Goal: Use online tool/utility: Utilize a website feature to perform a specific function

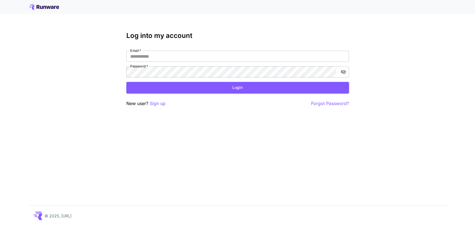
click at [451, 86] on div "Log into my account Email   * Email   * Password   * Password   * Login New use…" at bounding box center [237, 113] width 475 height 226
click at [151, 55] on input "Email   *" at bounding box center [237, 56] width 223 height 11
type input "**********"
click at [221, 88] on button "Login" at bounding box center [237, 87] width 223 height 11
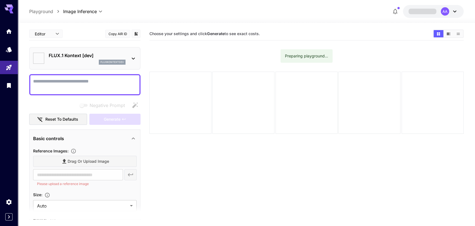
type input "*******"
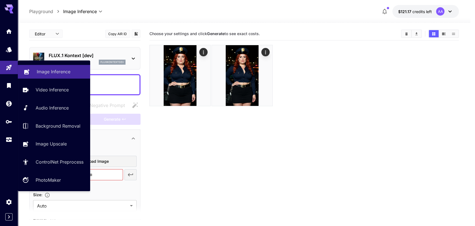
click at [50, 72] on p "Image Inference" at bounding box center [54, 71] width 34 height 7
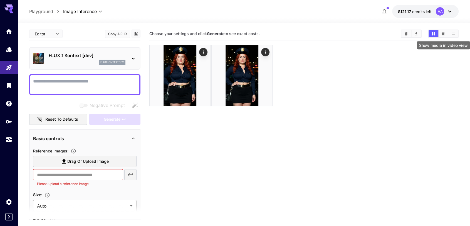
click at [444, 34] on icon "Show media in video view" at bounding box center [444, 33] width 4 height 3
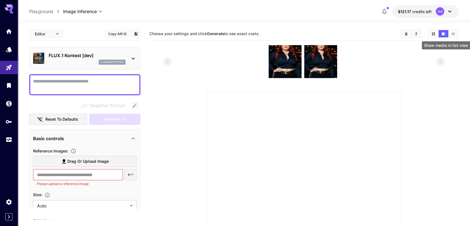
click at [451, 32] on button "Show media in list view" at bounding box center [454, 33] width 10 height 7
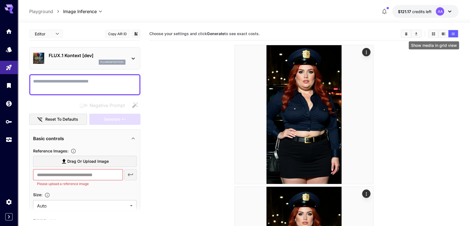
click at [430, 33] on button "Show media in grid view" at bounding box center [434, 33] width 10 height 7
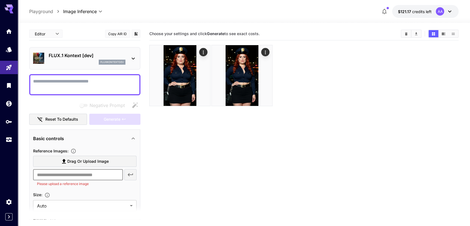
click at [68, 172] on input "text" at bounding box center [78, 174] width 90 height 11
click at [69, 179] on input "text" at bounding box center [78, 174] width 90 height 11
click at [70, 171] on input "text" at bounding box center [78, 174] width 90 height 11
paste input "**********"
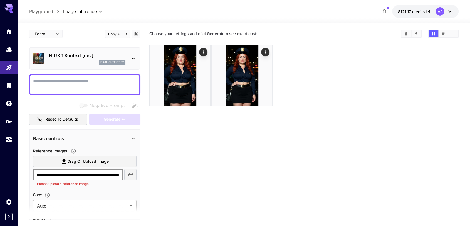
type input "**********"
click at [134, 175] on icon "button" at bounding box center [130, 174] width 7 height 7
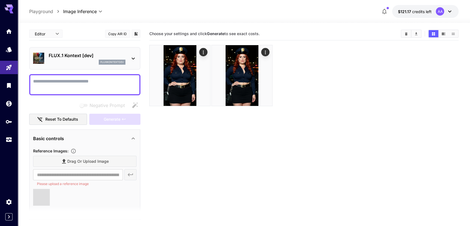
click at [62, 81] on textarea "Negative Prompt" at bounding box center [85, 84] width 104 height 13
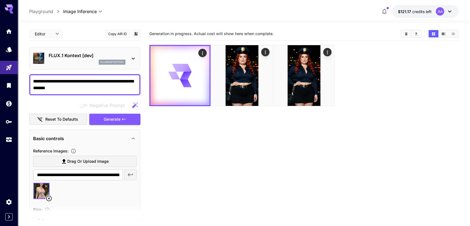
click at [446, 130] on section "Generation in progress. Actual cost will show here when complete." at bounding box center [304, 140] width 310 height 226
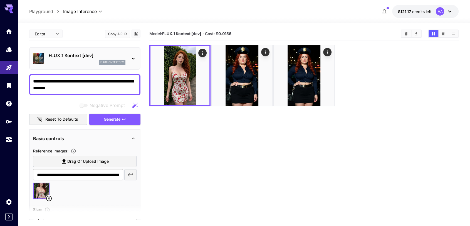
click at [370, 142] on section "Model: FLUX.1 Kontext [dev] · Cost: $ 0.0156" at bounding box center [304, 140] width 310 height 226
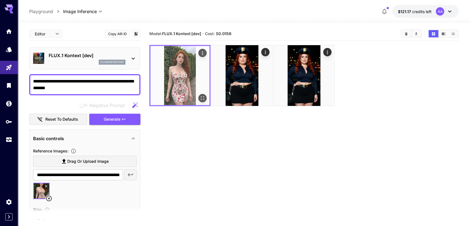
click at [185, 76] on img at bounding box center [180, 75] width 59 height 59
click at [200, 93] on img at bounding box center [180, 75] width 59 height 59
click at [202, 97] on icon "Open in fullscreen" at bounding box center [202, 97] width 3 height 3
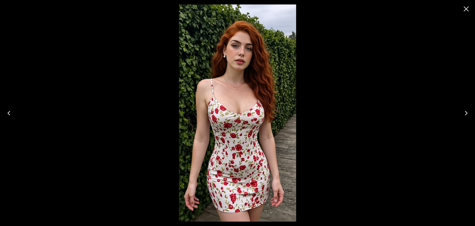
click at [462, 11] on icon "Close" at bounding box center [466, 8] width 9 height 9
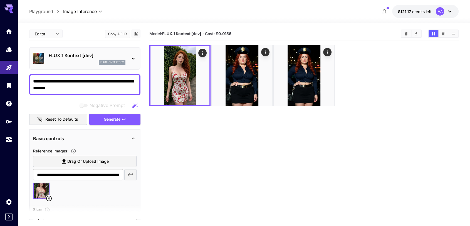
click at [91, 81] on textarea "**********" at bounding box center [85, 84] width 104 height 13
click at [110, 116] on span "Generate" at bounding box center [112, 119] width 17 height 7
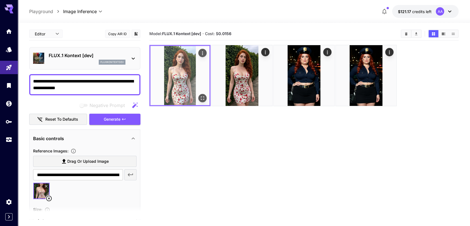
click at [201, 94] on button "Open in fullscreen" at bounding box center [202, 98] width 8 height 8
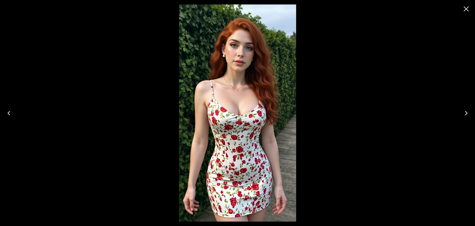
click at [466, 8] on icon "Close" at bounding box center [466, 8] width 5 height 5
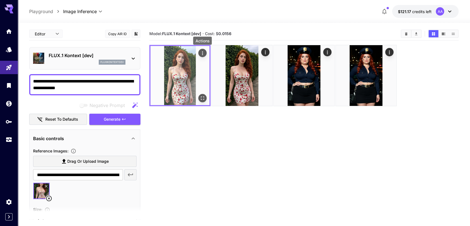
click at [202, 53] on icon "Actions" at bounding box center [203, 53] width 6 height 6
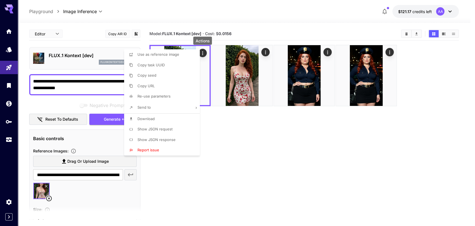
click at [154, 84] on span "Copy URL" at bounding box center [145, 85] width 17 height 4
click at [233, 144] on div at bounding box center [237, 113] width 475 height 226
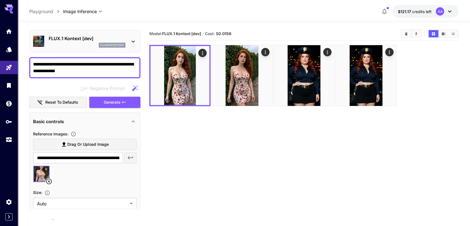
scroll to position [31, 0]
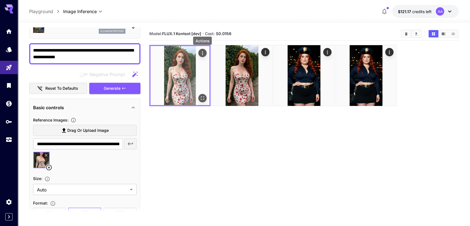
click at [200, 49] on button "Actions" at bounding box center [202, 53] width 8 height 8
click at [202, 52] on icon "Actions" at bounding box center [203, 53] width 6 height 6
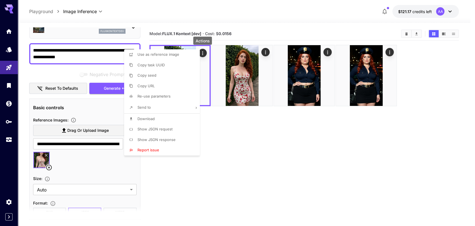
click at [150, 82] on li "Copy URL" at bounding box center [163, 86] width 79 height 11
click at [203, 54] on div at bounding box center [237, 113] width 475 height 226
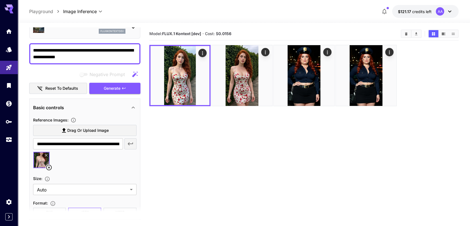
click at [203, 54] on icon "Actions" at bounding box center [203, 53] width 6 height 6
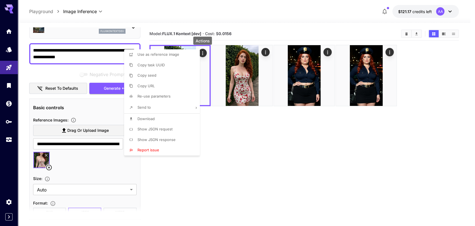
click at [163, 119] on li "Download" at bounding box center [163, 119] width 79 height 11
click at [72, 50] on div at bounding box center [237, 113] width 475 height 226
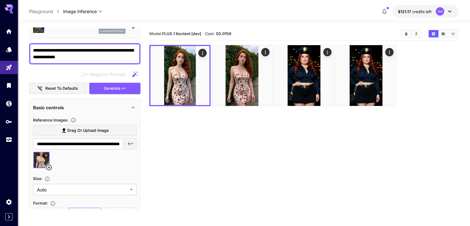
click at [72, 50] on div at bounding box center [235, 113] width 470 height 226
drag, startPoint x: 69, startPoint y: 50, endPoint x: 114, endPoint y: 49, distance: 44.3
click at [114, 49] on textarea "**********" at bounding box center [85, 53] width 104 height 13
type textarea "**********"
